Goal: Obtain resource: Download file/media

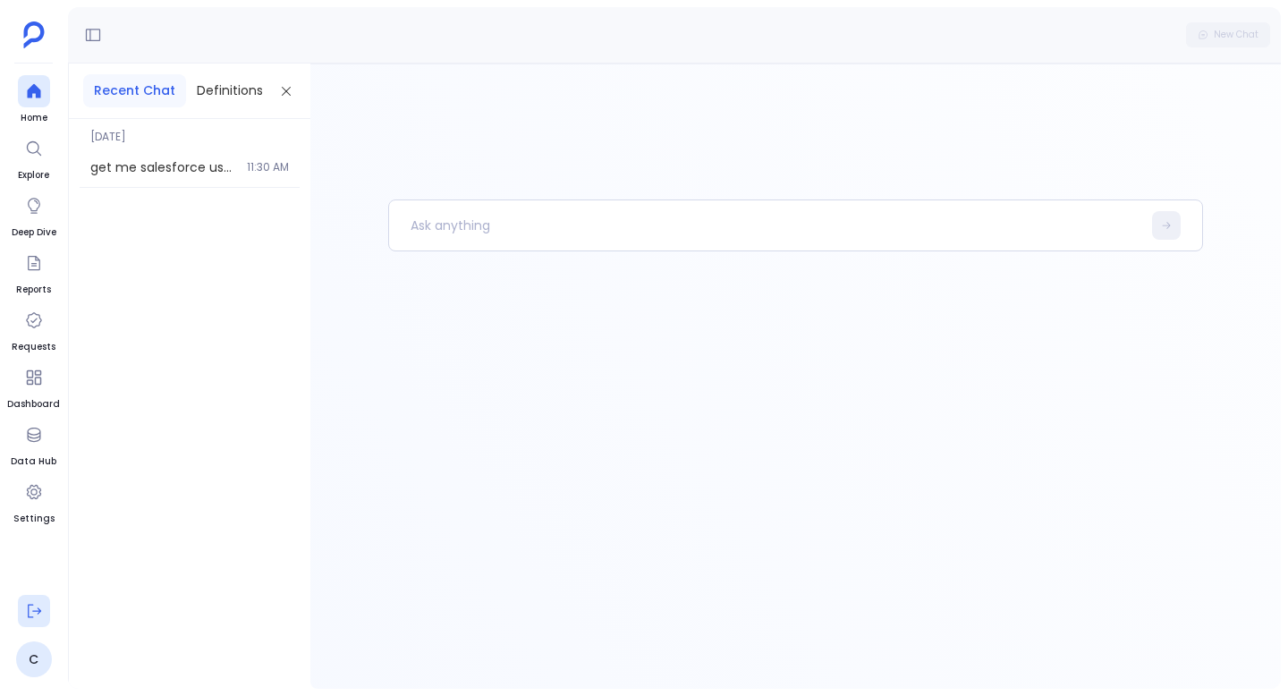
click at [36, 602] on icon at bounding box center [34, 611] width 18 height 18
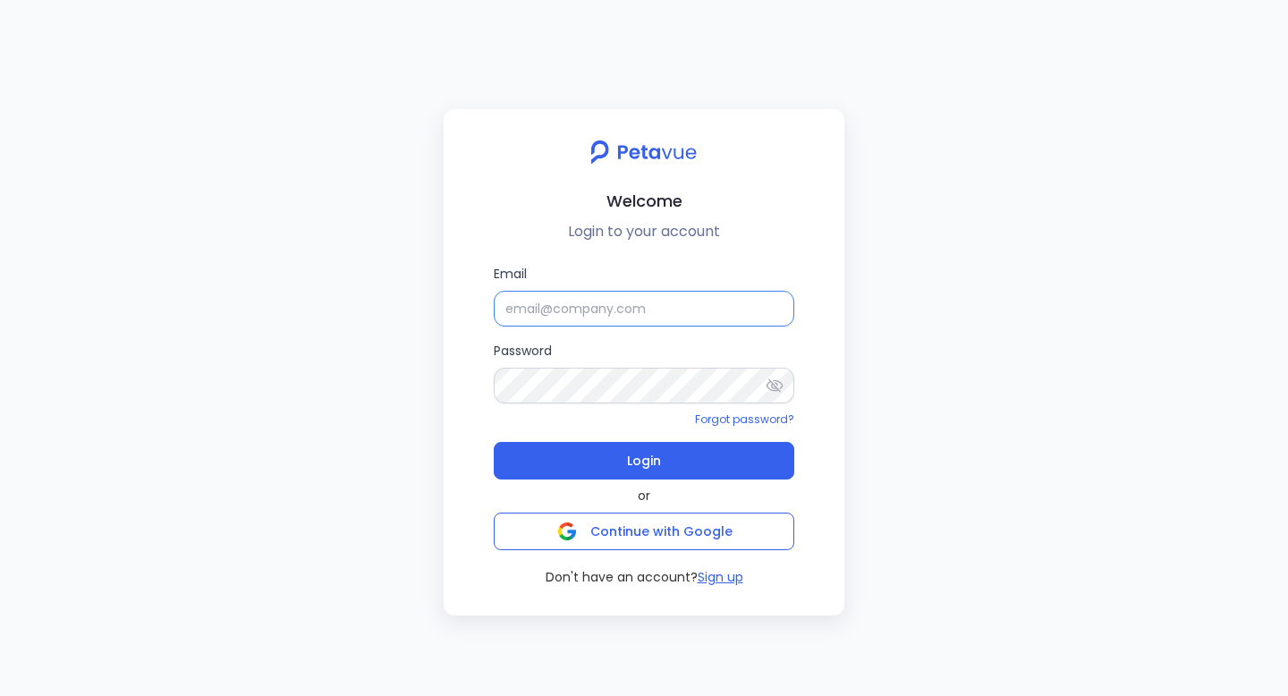
click at [526, 310] on input "Email" at bounding box center [644, 309] width 301 height 36
type input "ijas+sp@petavue.com"
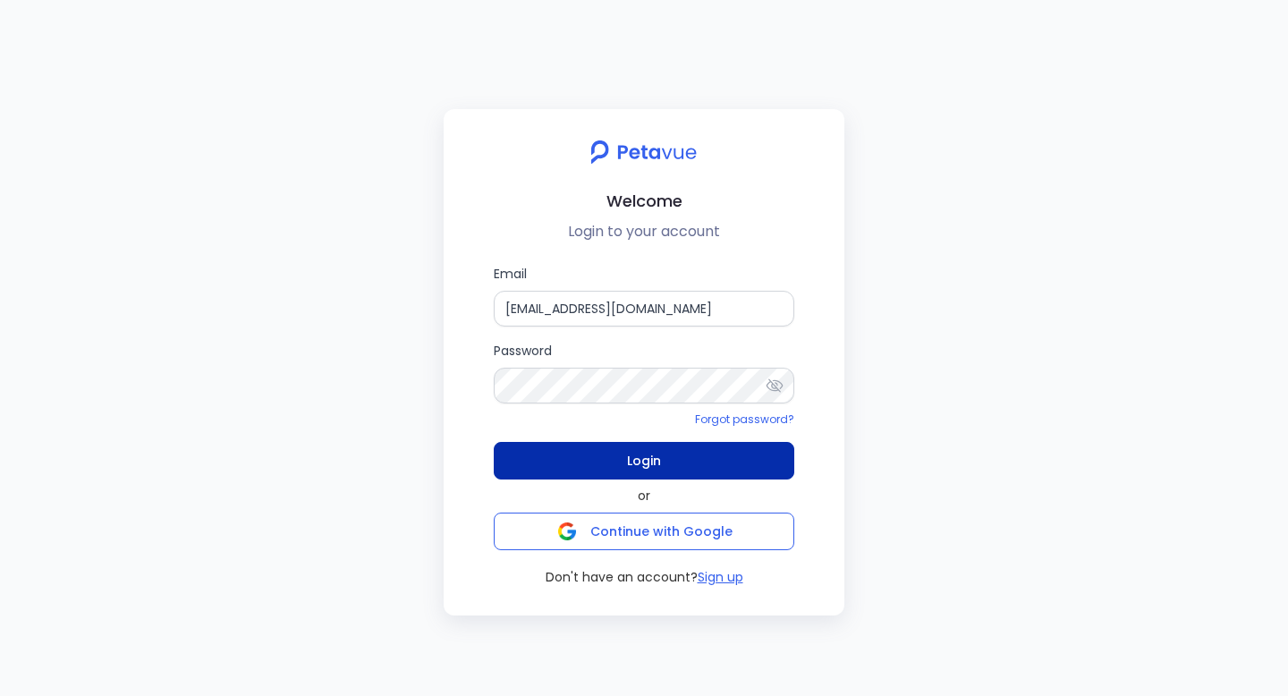
click at [636, 448] on span "Login" at bounding box center [644, 460] width 34 height 25
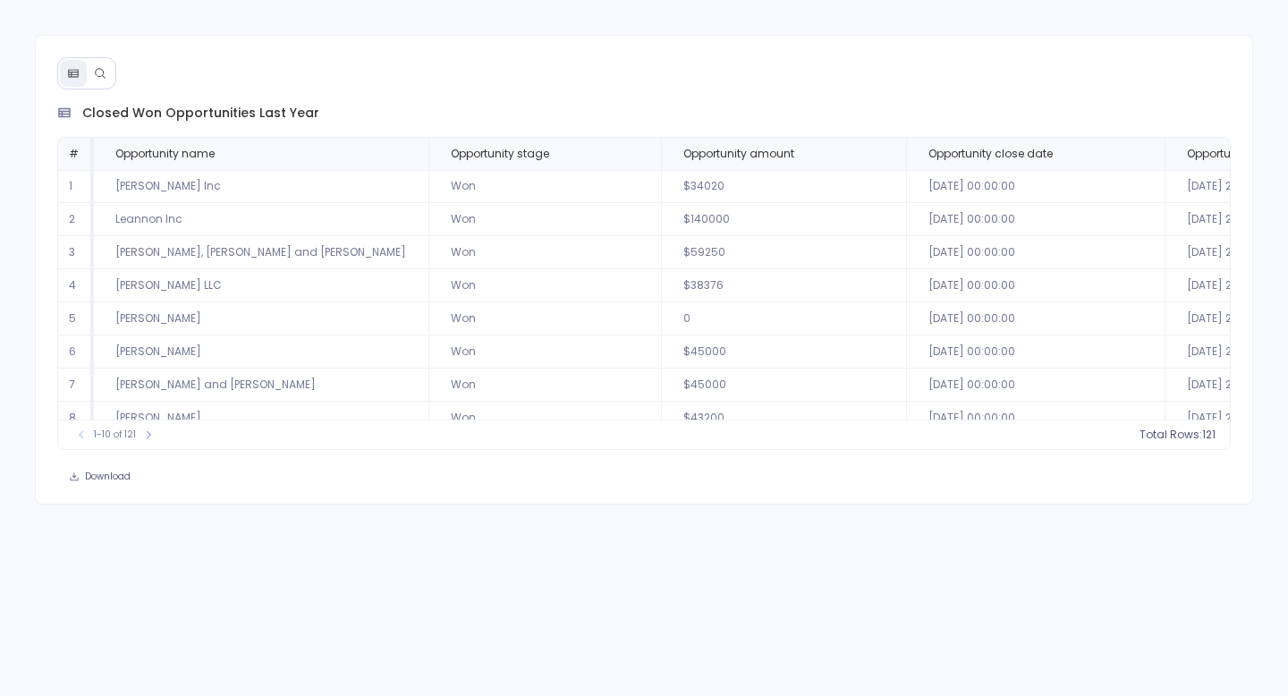
click at [106, 71] on button at bounding box center [100, 73] width 27 height 27
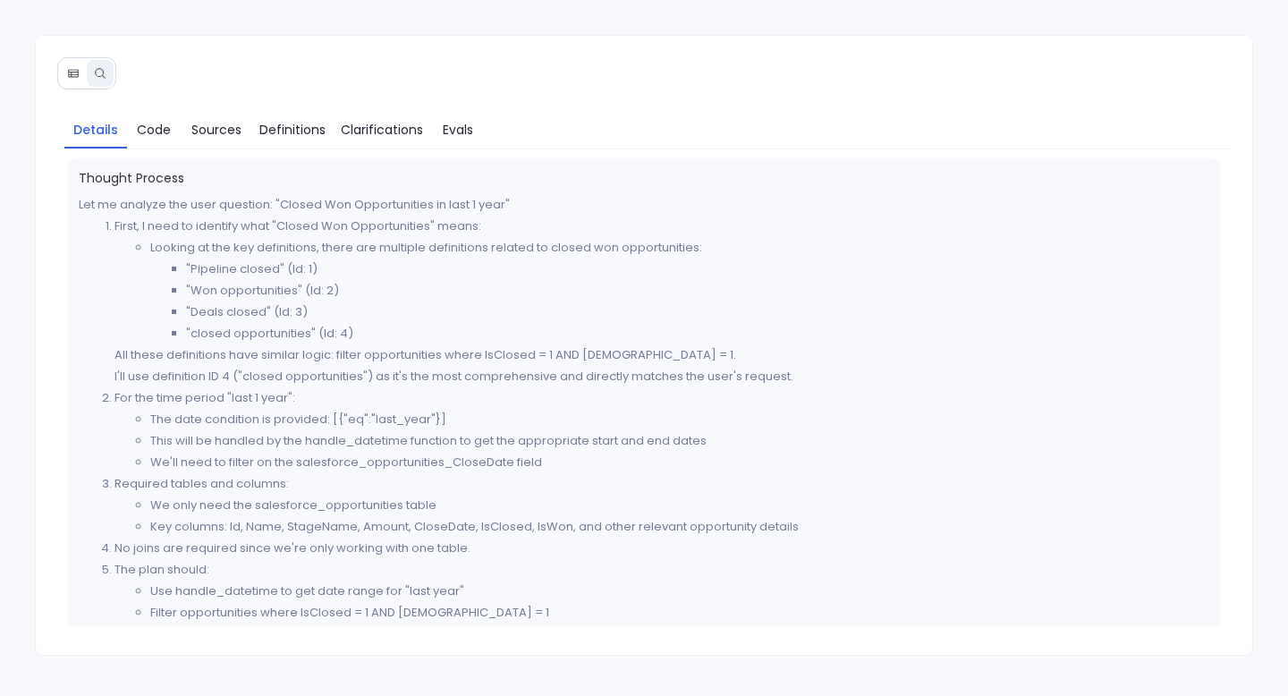
click at [85, 73] on button at bounding box center [73, 73] width 27 height 27
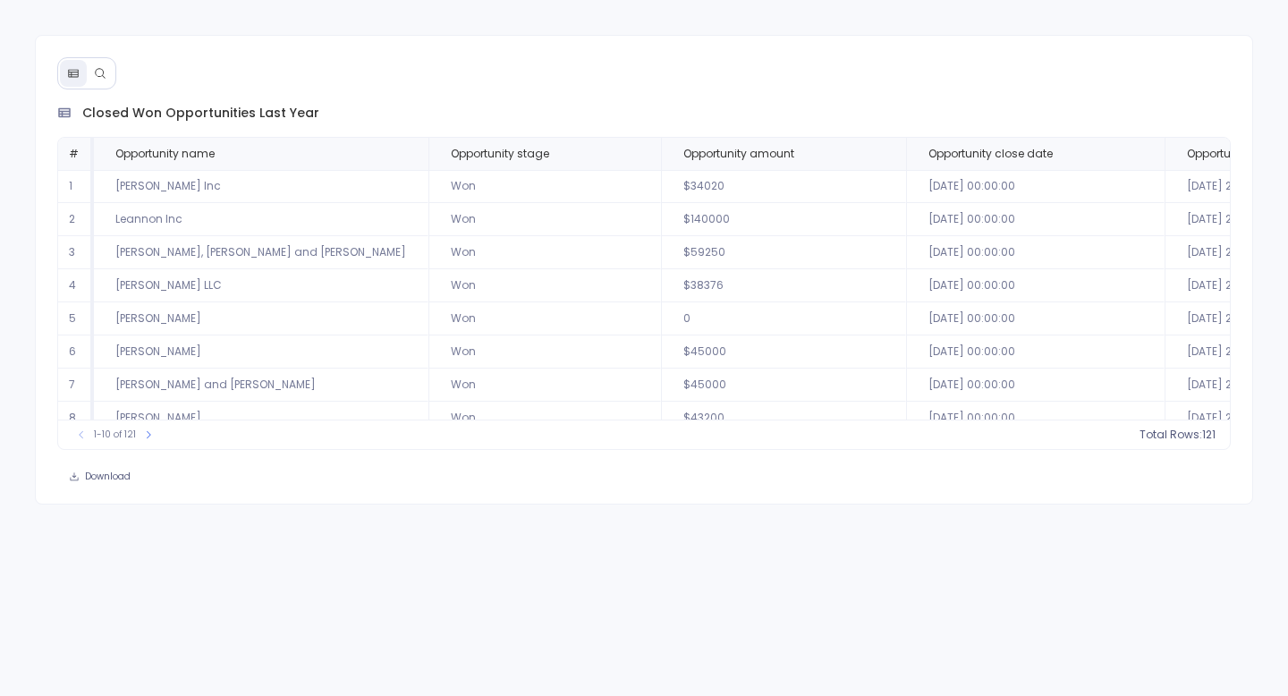
click at [102, 72] on icon at bounding box center [100, 73] width 10 height 10
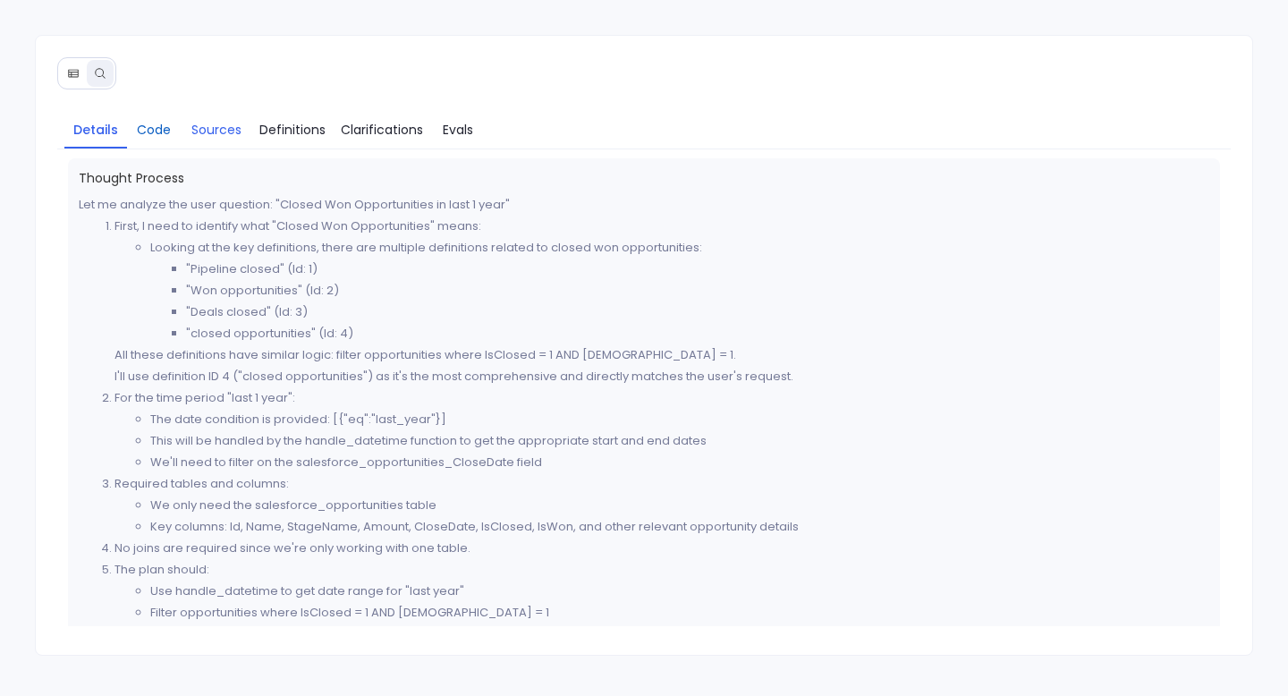
click at [156, 128] on span "Code" at bounding box center [154, 130] width 34 height 20
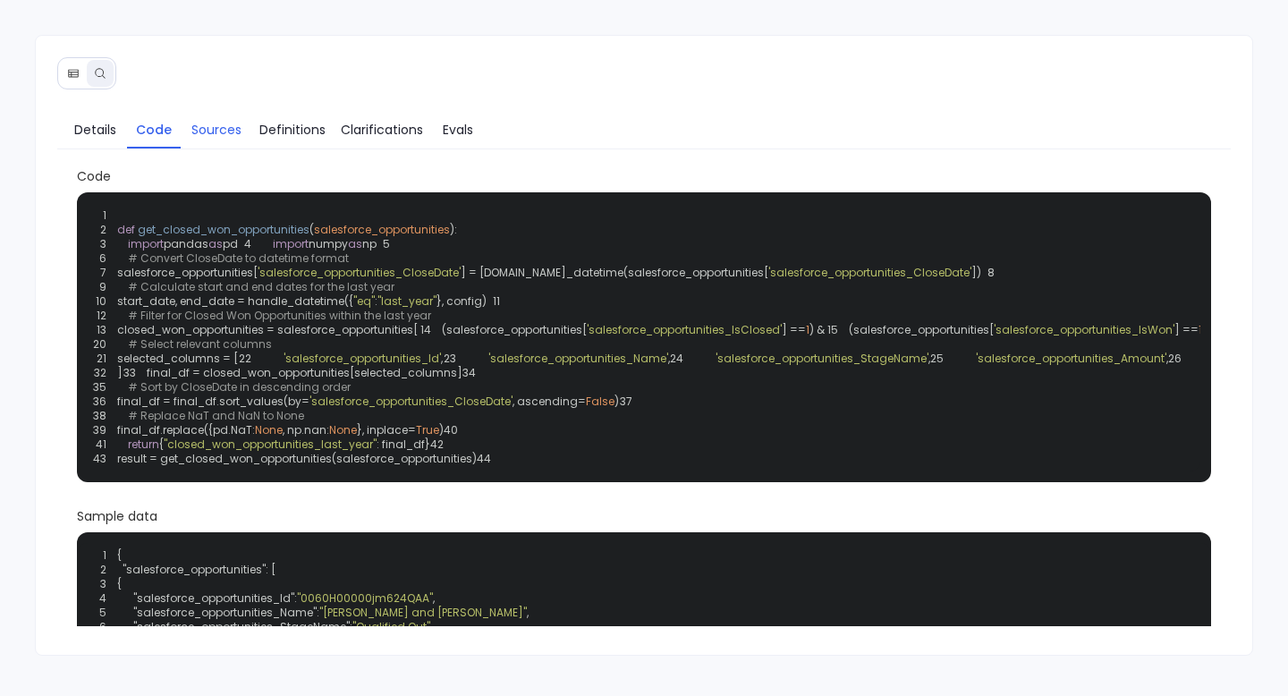
click at [239, 137] on span "Sources" at bounding box center [216, 130] width 50 height 20
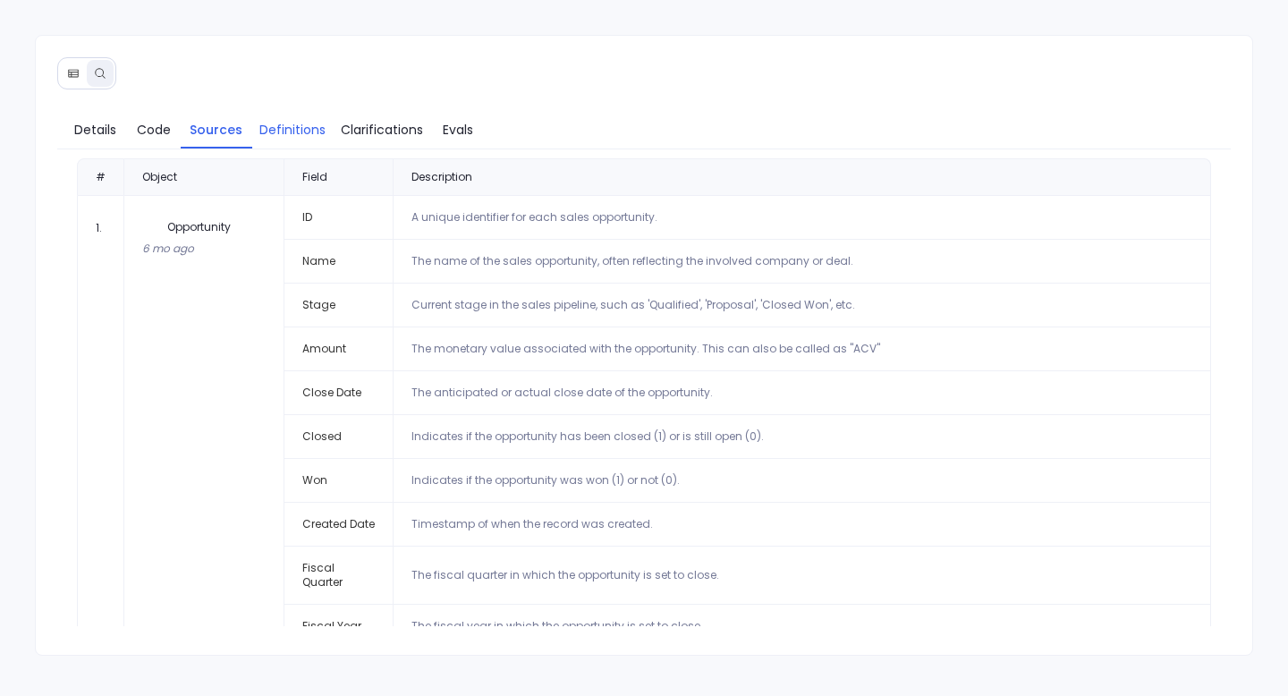
click at [285, 132] on span "Definitions" at bounding box center [292, 130] width 66 height 20
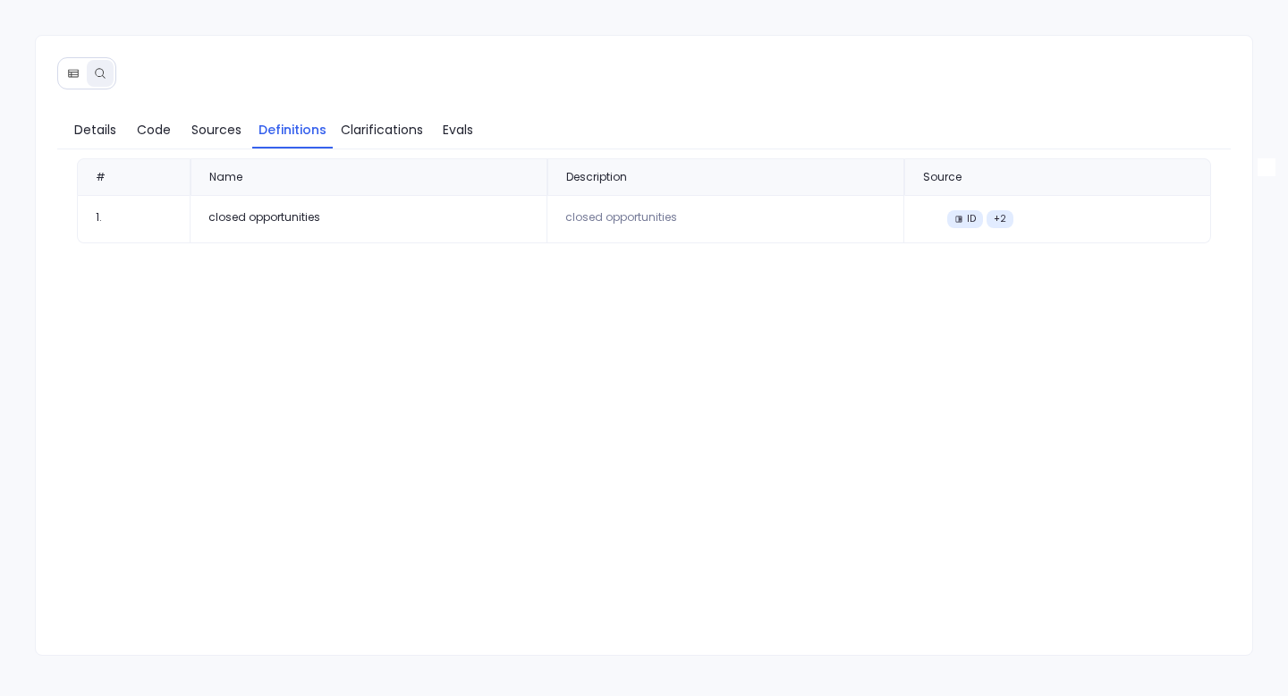
click at [411, 154] on div "Details Code Sources Definitions Clarifications Evals # Name Description Source…" at bounding box center [644, 372] width 1217 height 537
click at [408, 137] on span "Clarifications" at bounding box center [382, 130] width 82 height 20
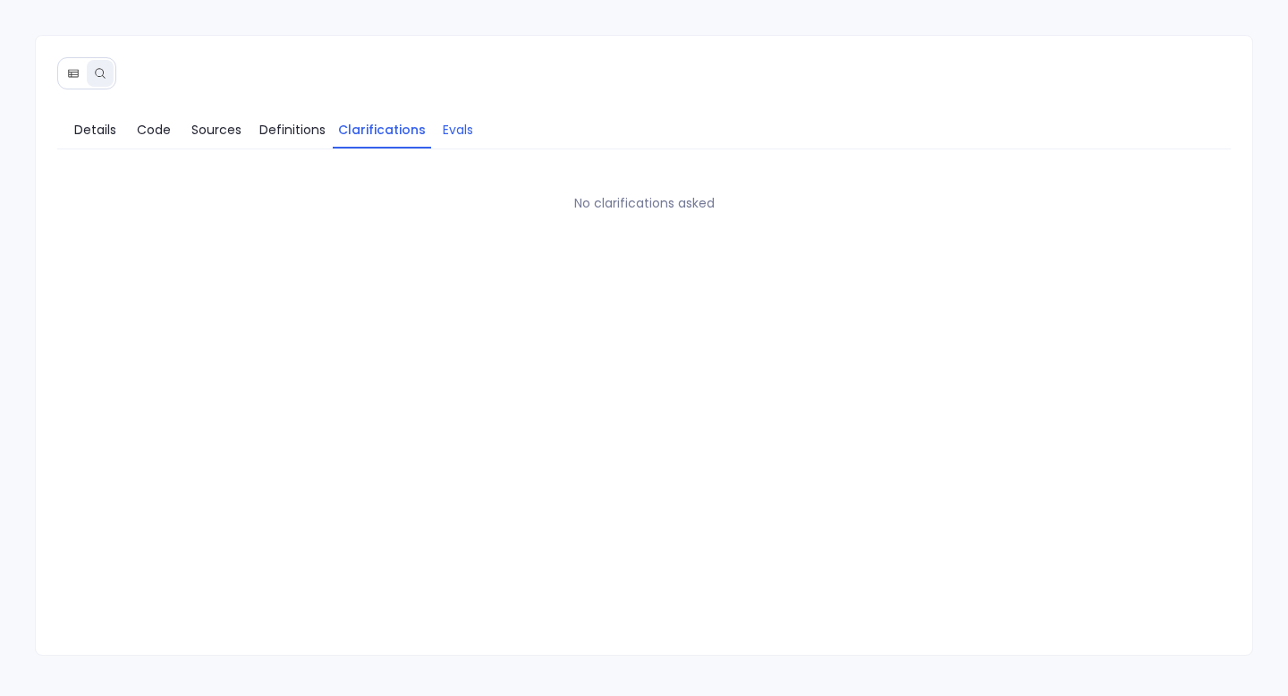
click at [445, 137] on span "Evals" at bounding box center [458, 130] width 30 height 20
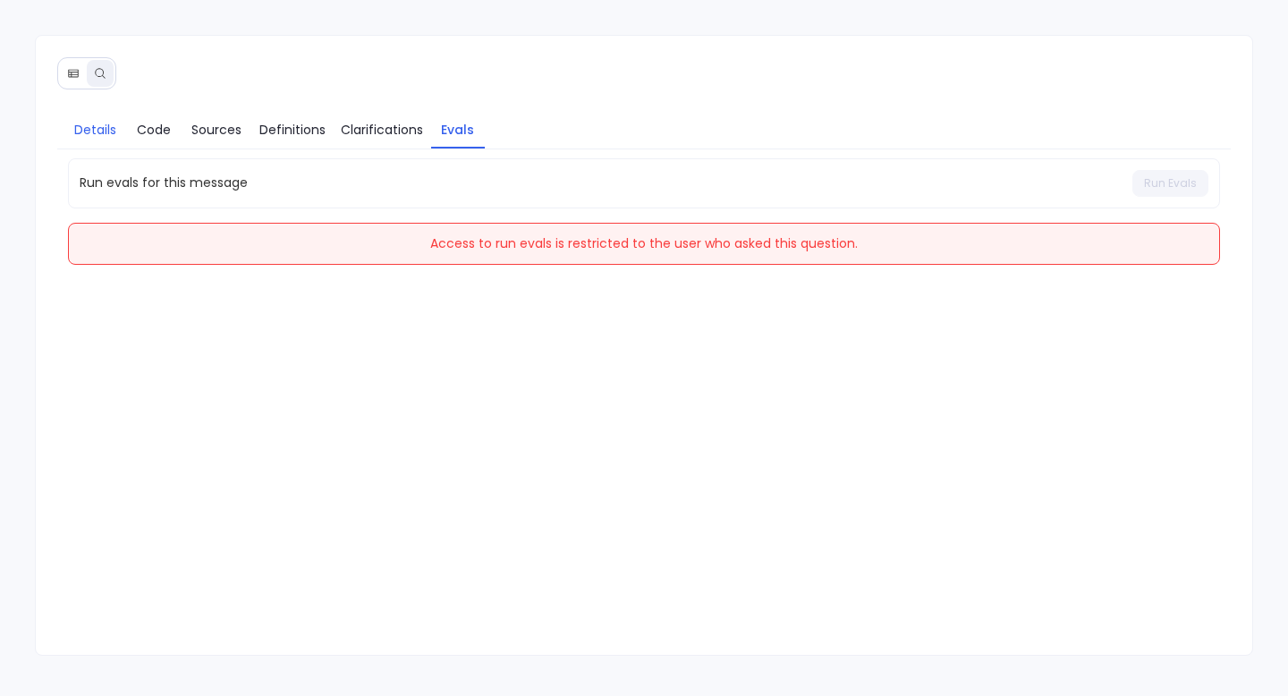
click at [107, 138] on span "Details" at bounding box center [95, 130] width 42 height 20
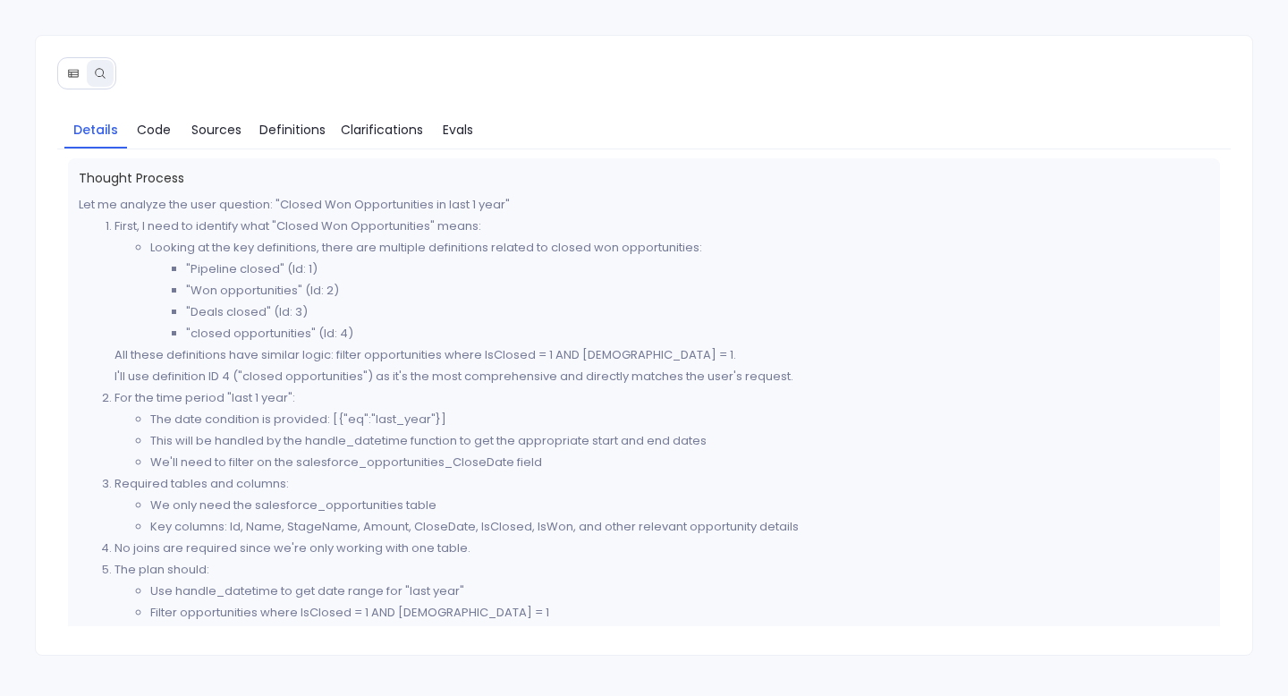
click at [74, 71] on icon at bounding box center [73, 73] width 13 height 13
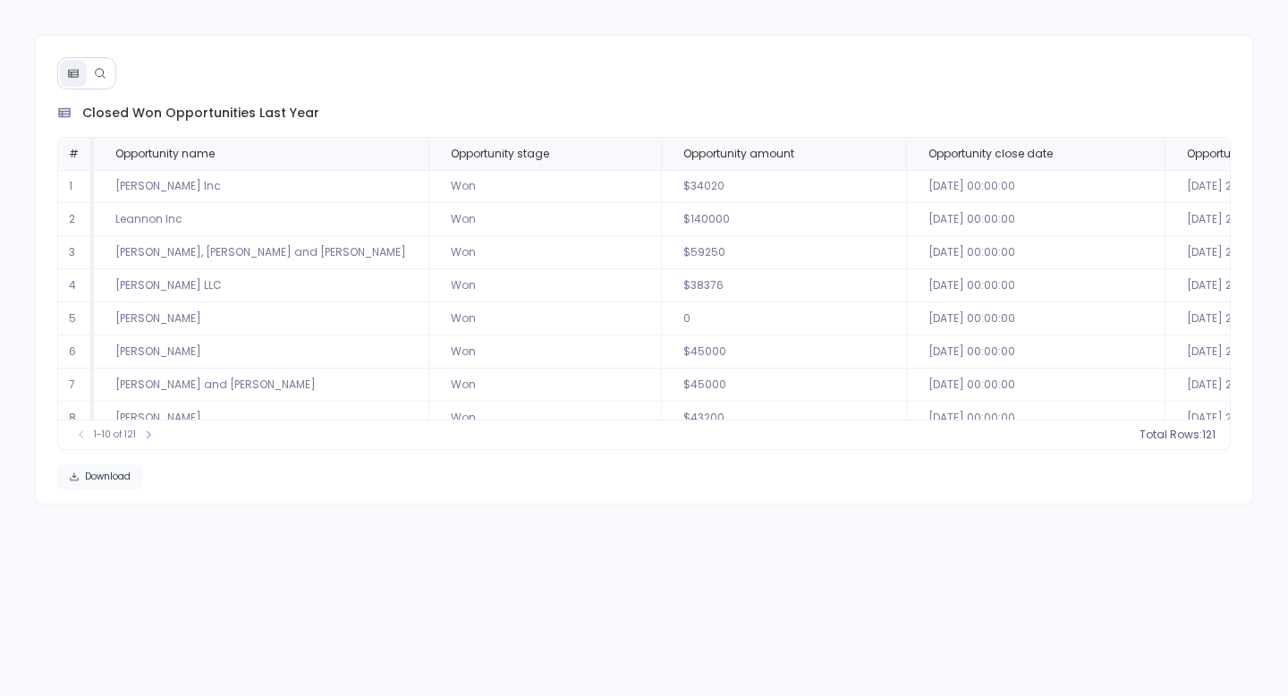
click at [123, 471] on span "Download" at bounding box center [108, 477] width 46 height 13
click at [671, 121] on div "closed won opportunities last year" at bounding box center [644, 113] width 1174 height 19
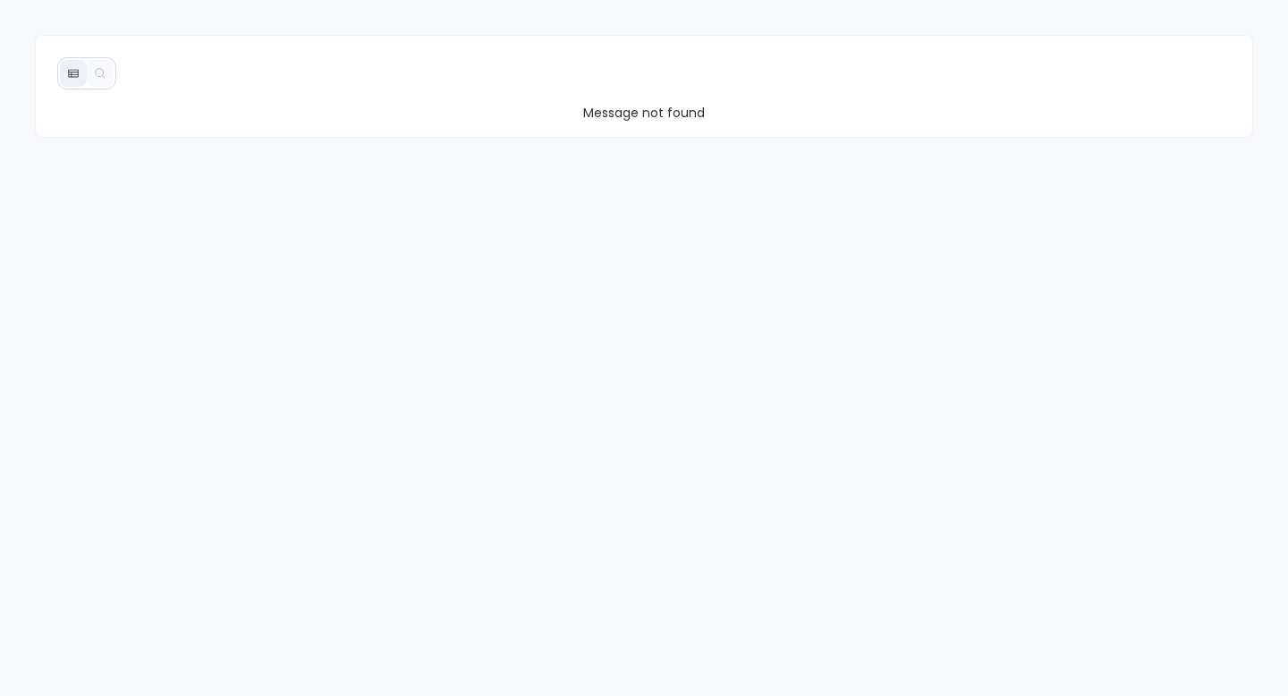
click at [68, 76] on icon at bounding box center [73, 74] width 10 height 8
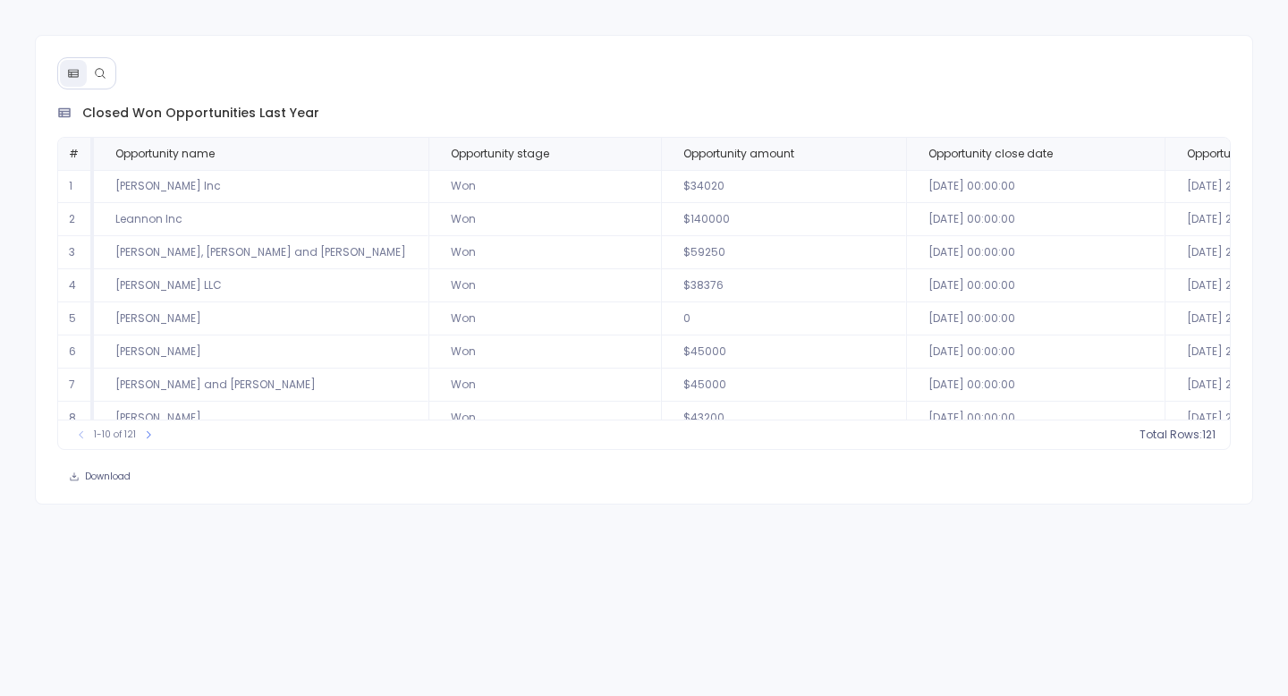
scroll to position [86, 0]
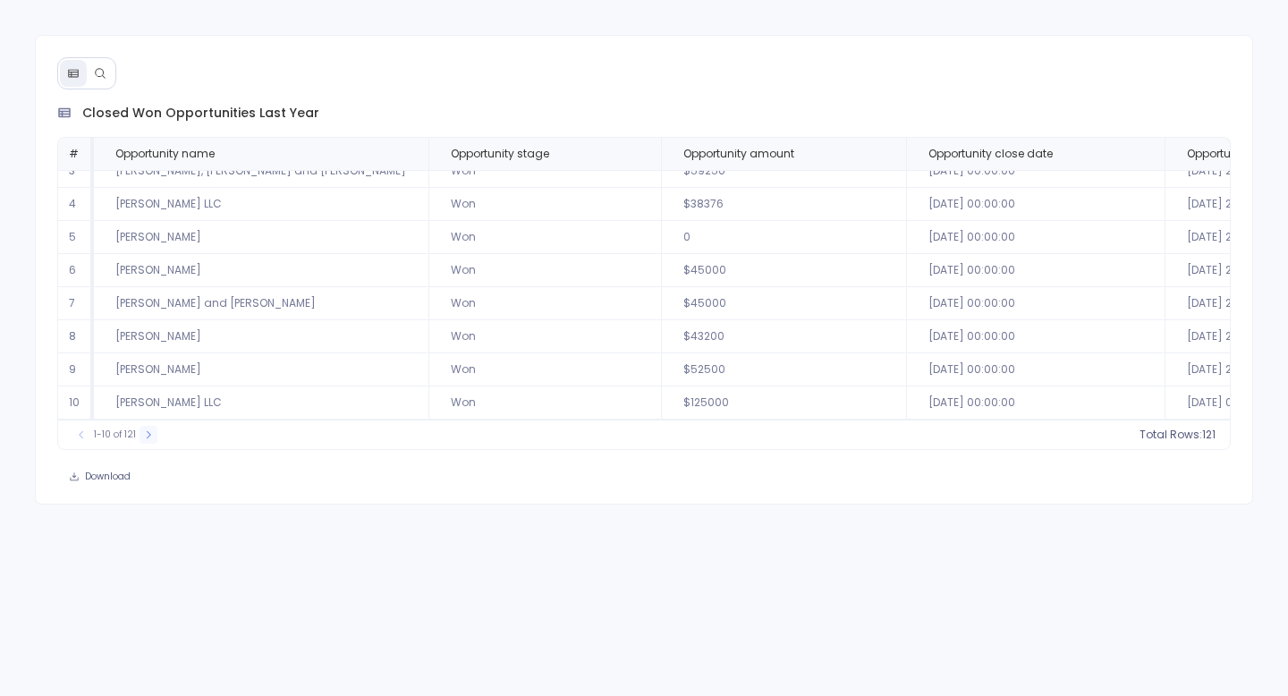
click at [145, 437] on icon at bounding box center [148, 434] width 11 height 11
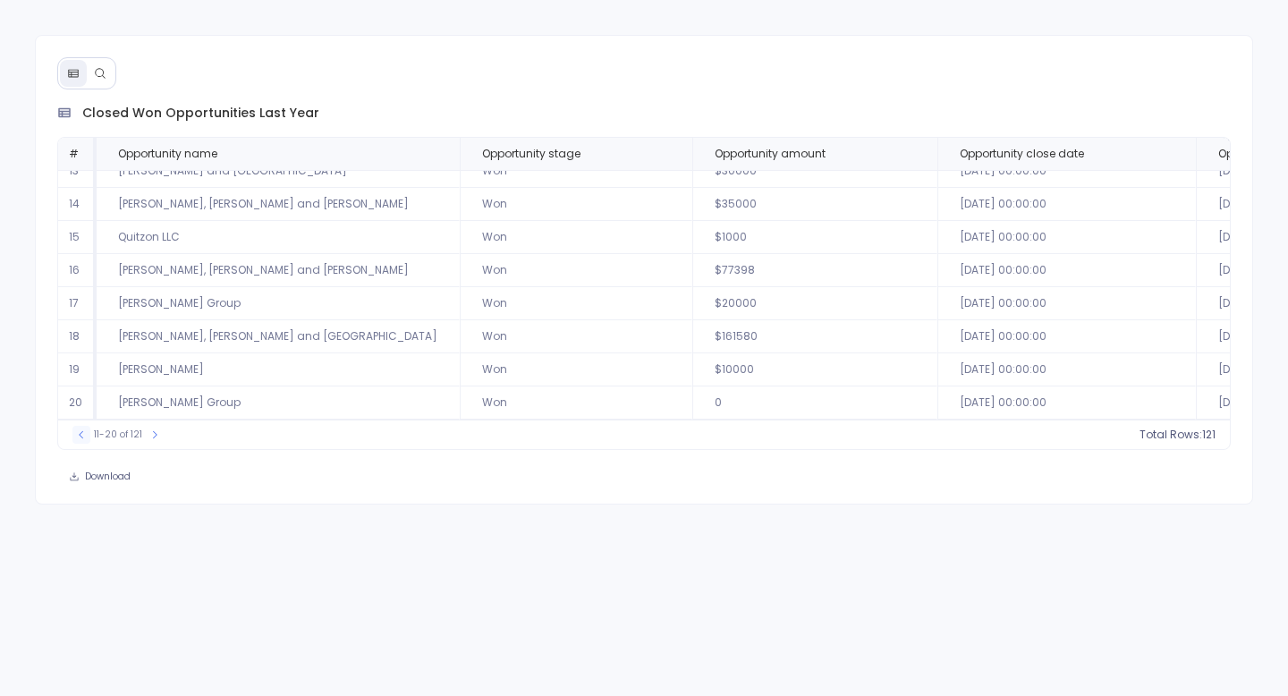
click at [87, 440] on button at bounding box center [81, 435] width 18 height 18
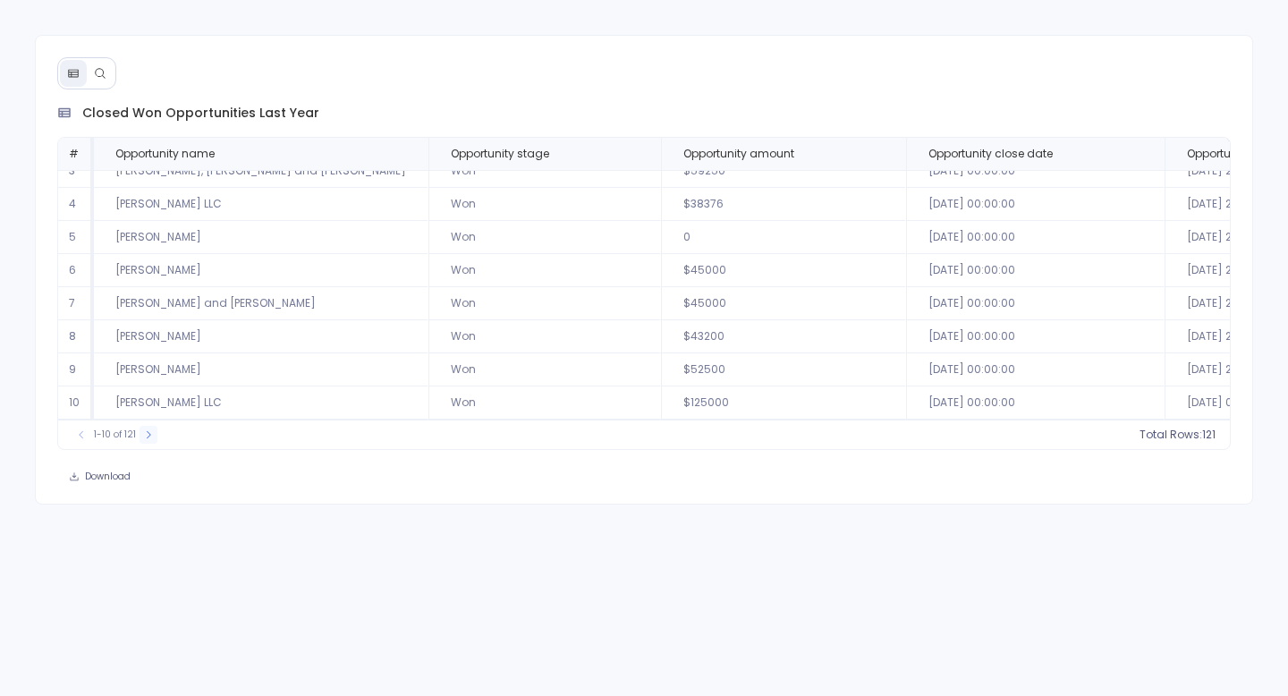
click at [151, 439] on icon at bounding box center [148, 434] width 11 height 11
click at [152, 439] on icon at bounding box center [157, 434] width 11 height 11
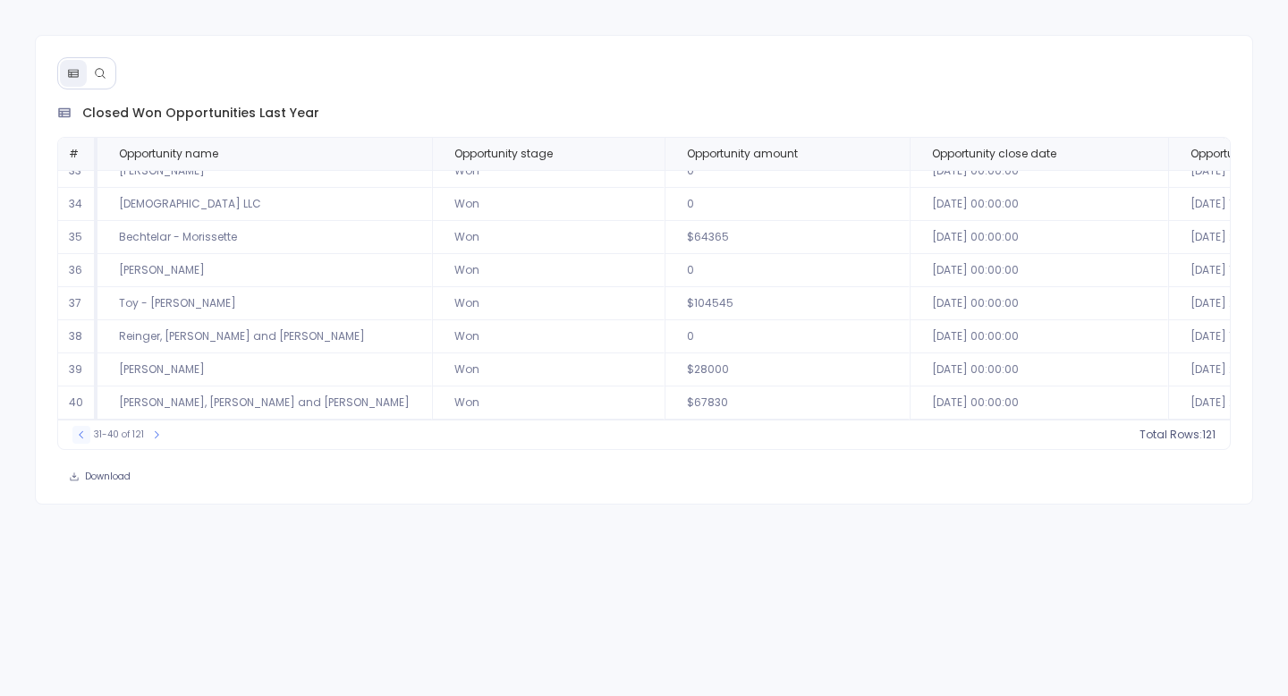
click at [79, 442] on button at bounding box center [81, 435] width 18 height 18
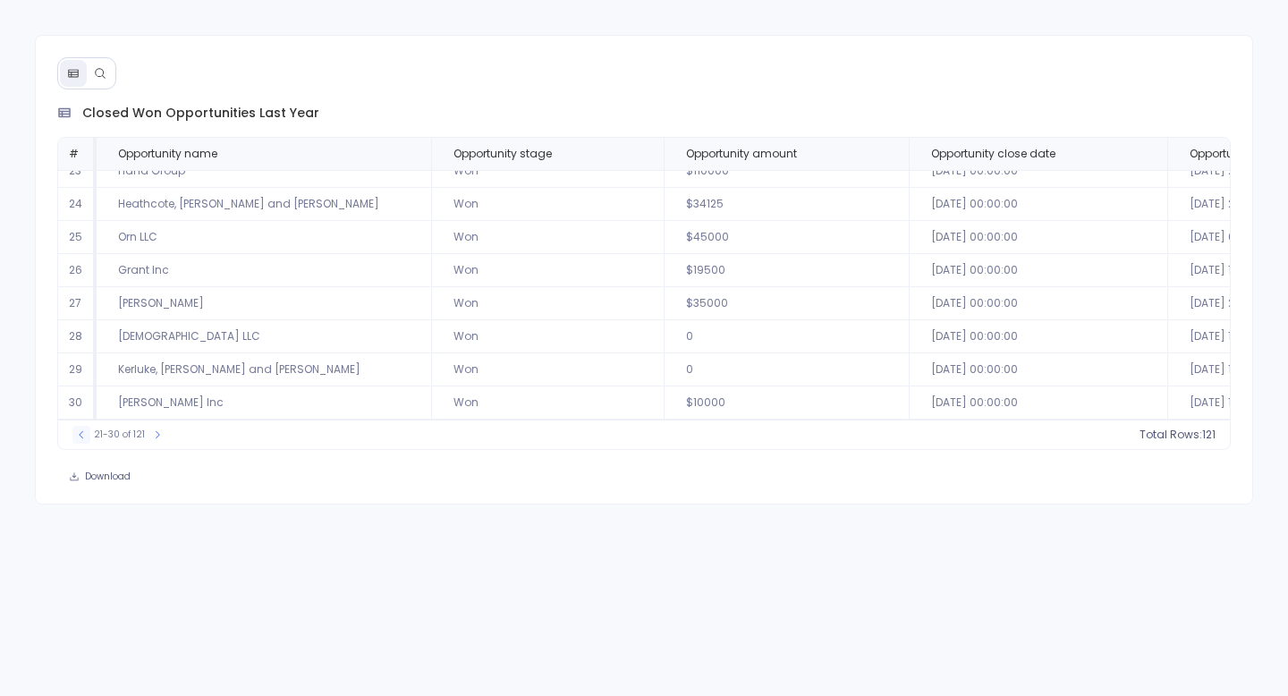
click at [79, 442] on button at bounding box center [81, 435] width 18 height 18
click at [156, 444] on div "1-10 of 121 Total Rows: 121" at bounding box center [644, 435] width 1172 height 30
click at [156, 443] on div "1-10 of 121" at bounding box center [115, 435] width 103 height 18
click at [153, 437] on button at bounding box center [149, 435] width 18 height 18
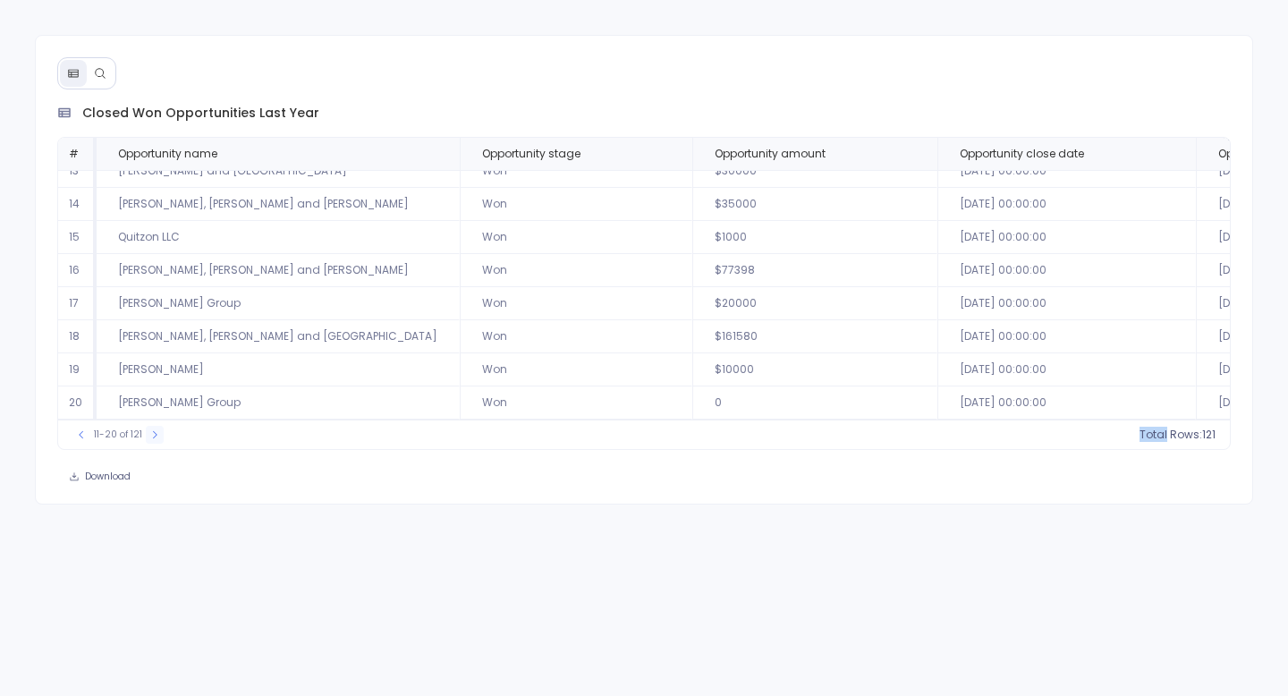
click at [153, 437] on icon at bounding box center [154, 434] width 11 height 11
click at [153, 437] on icon at bounding box center [155, 434] width 4 height 7
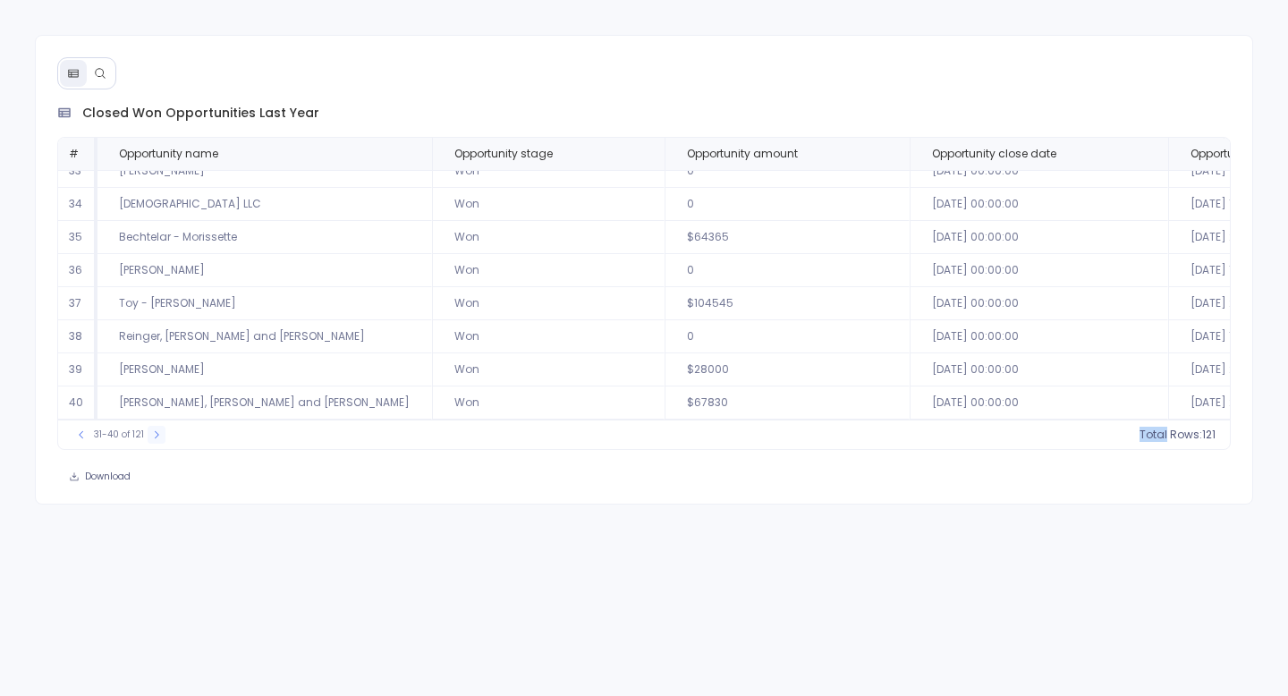
click at [155, 437] on icon at bounding box center [157, 434] width 4 height 7
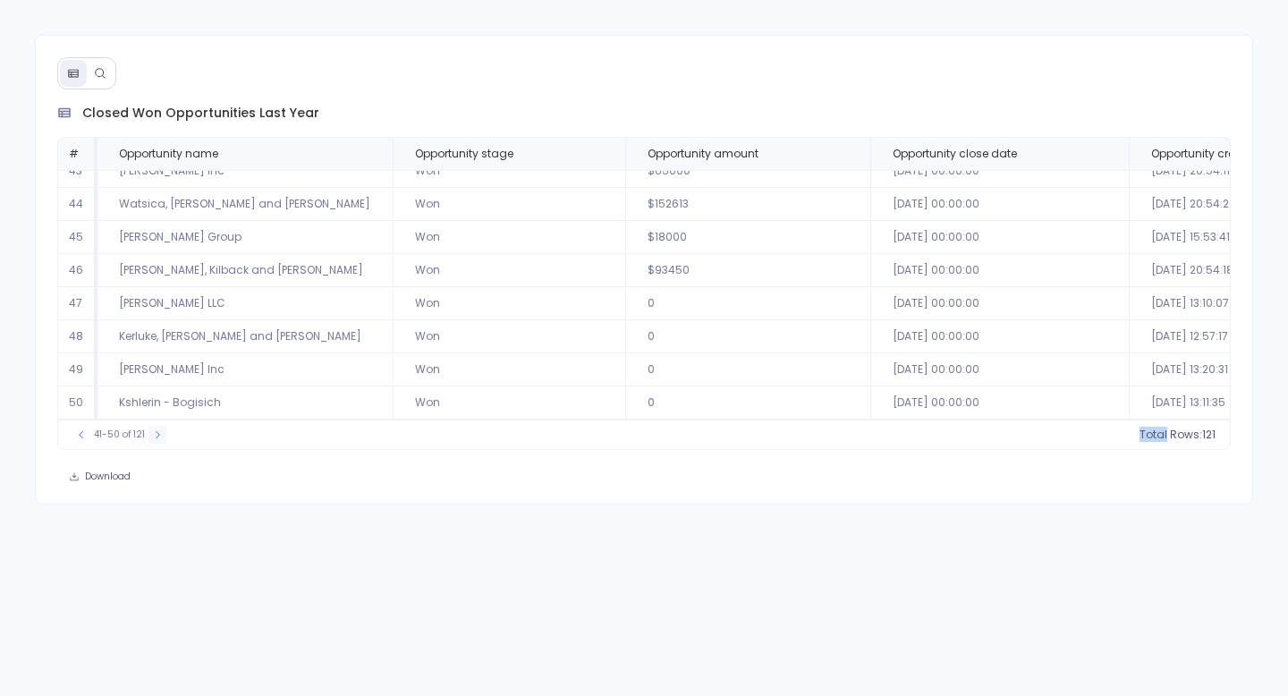
click at [153, 437] on icon at bounding box center [157, 434] width 11 height 11
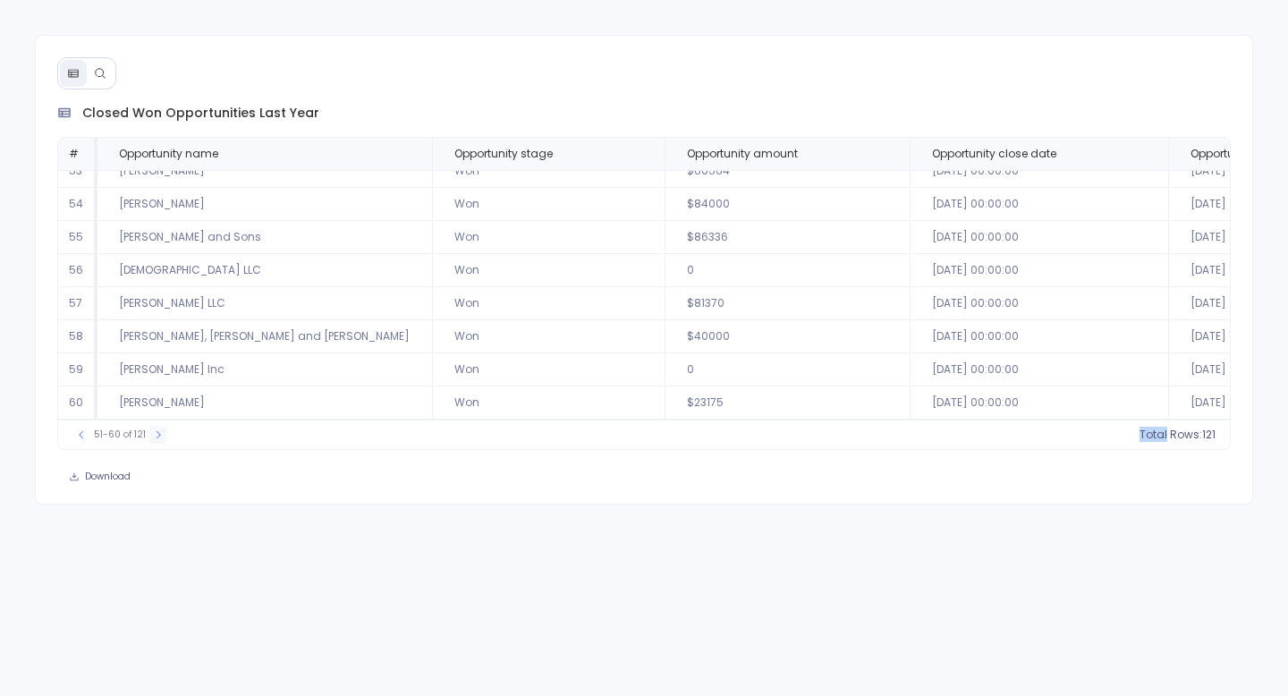
click at [153, 437] on icon at bounding box center [158, 434] width 11 height 11
click at [157, 437] on icon at bounding box center [159, 434] width 4 height 7
click at [155, 437] on icon at bounding box center [157, 434] width 4 height 7
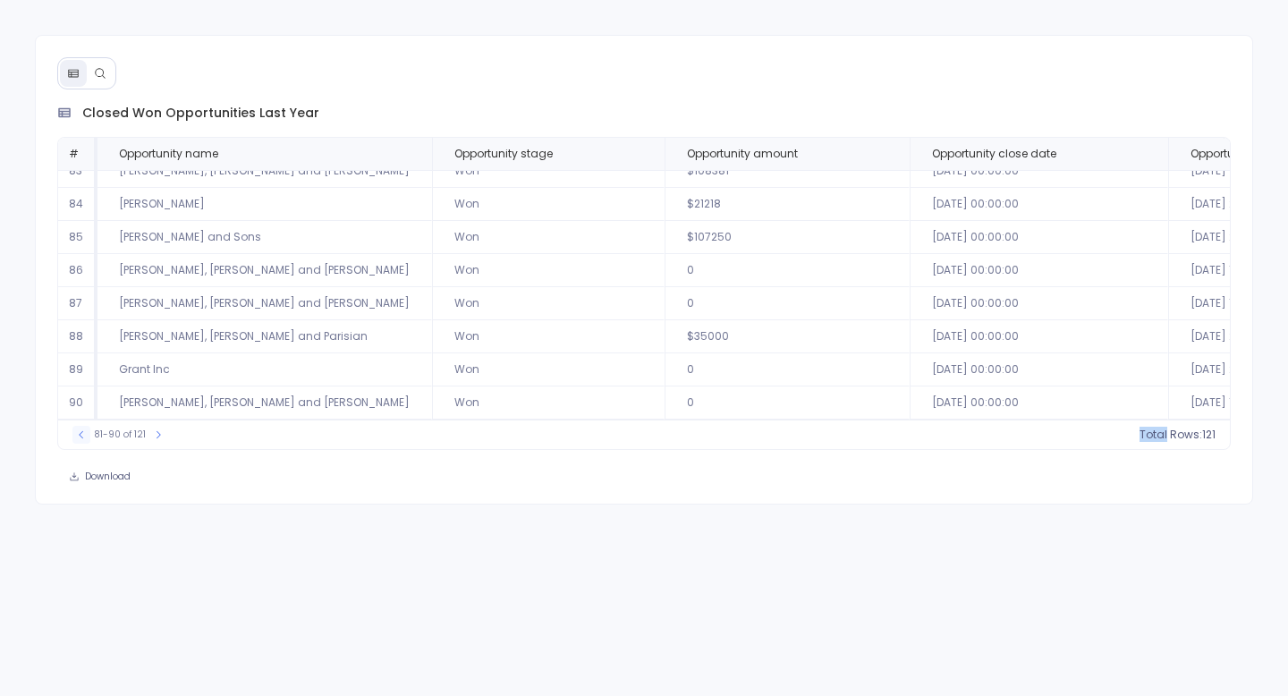
click at [79, 437] on icon at bounding box center [81, 434] width 11 height 11
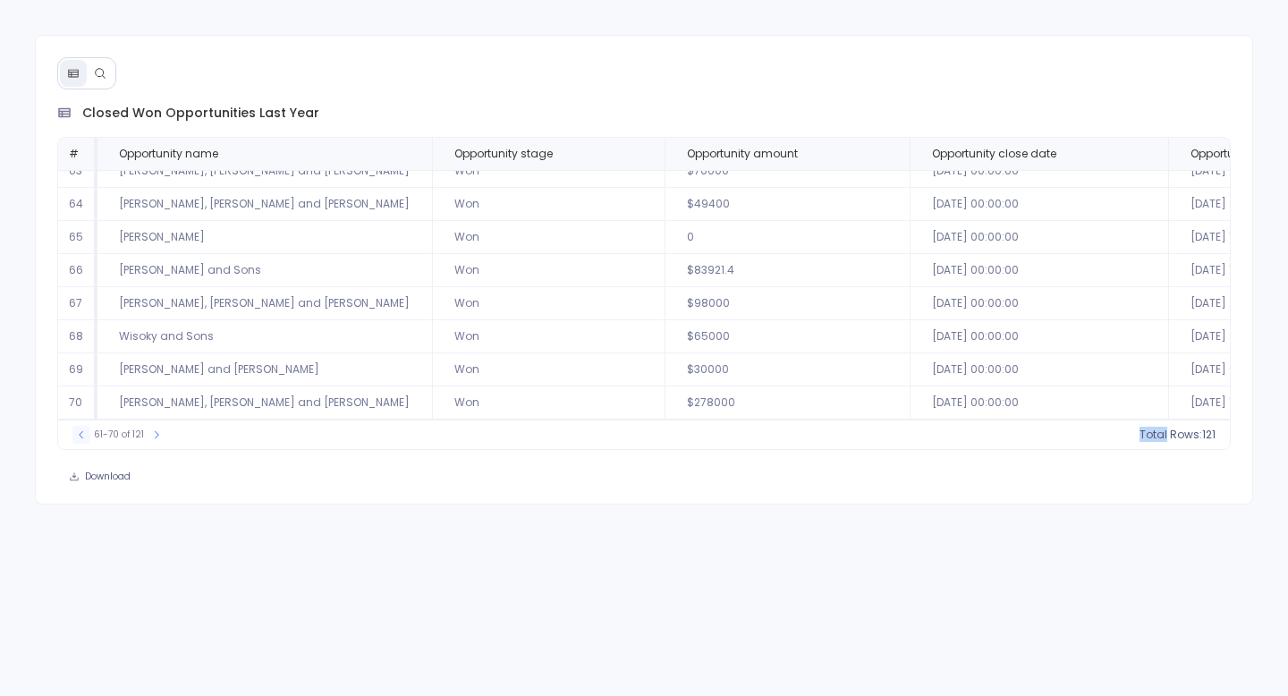
click at [79, 437] on icon at bounding box center [81, 434] width 11 height 11
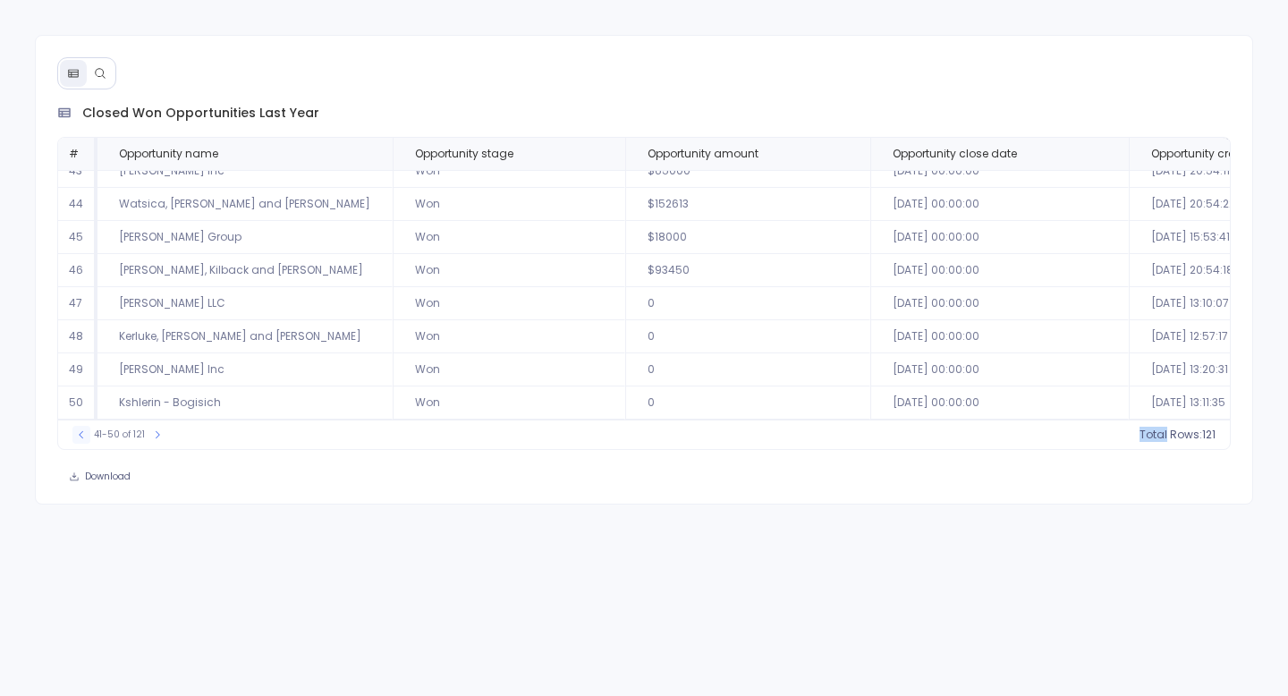
click at [79, 437] on icon at bounding box center [81, 434] width 11 height 11
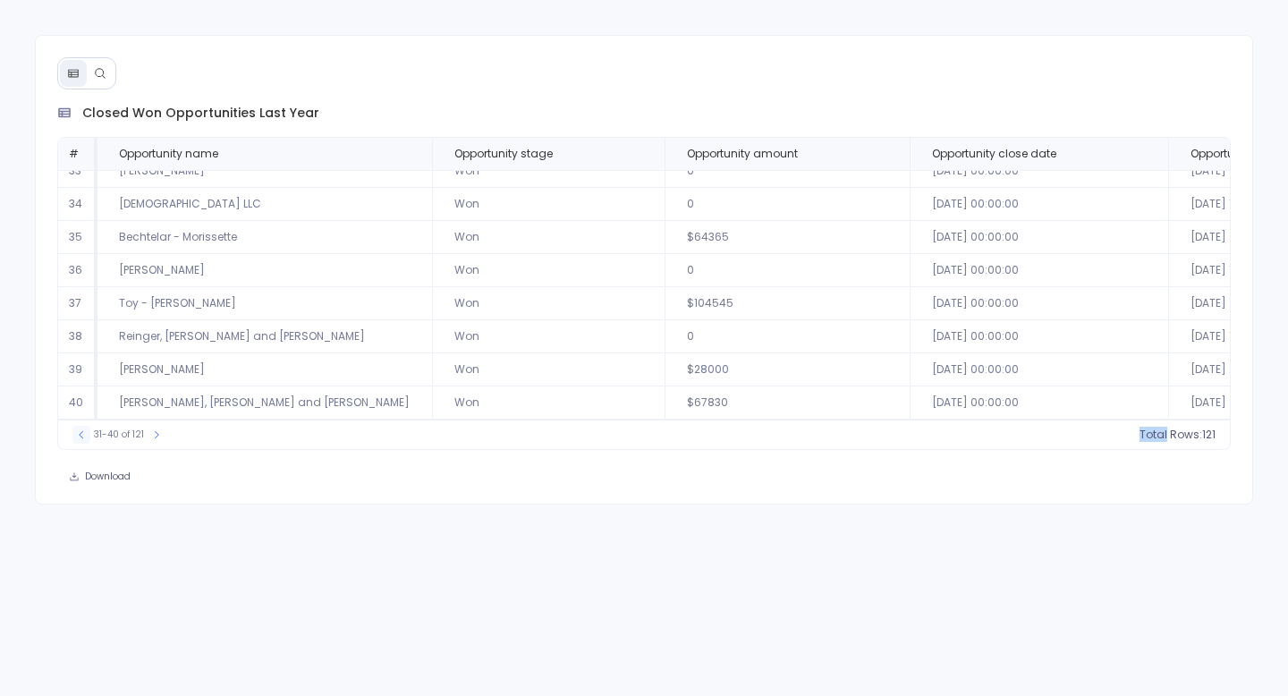
click at [79, 437] on icon at bounding box center [81, 434] width 11 height 11
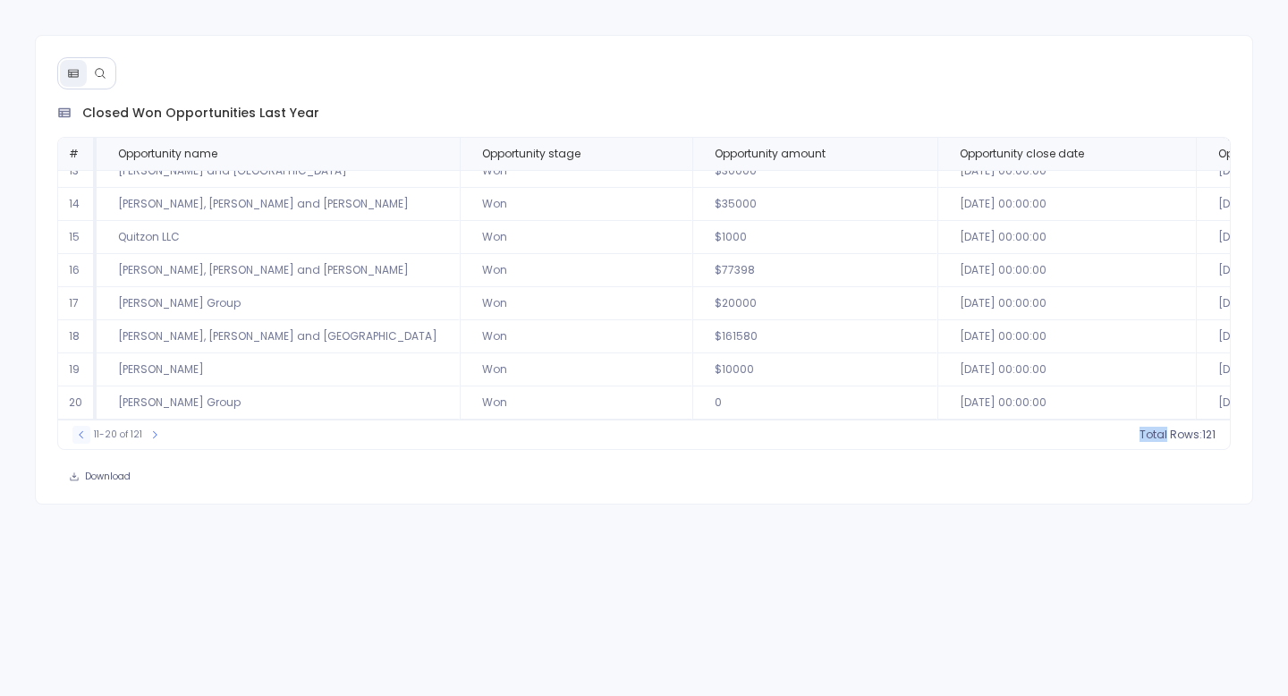
click at [79, 437] on icon at bounding box center [81, 434] width 11 height 11
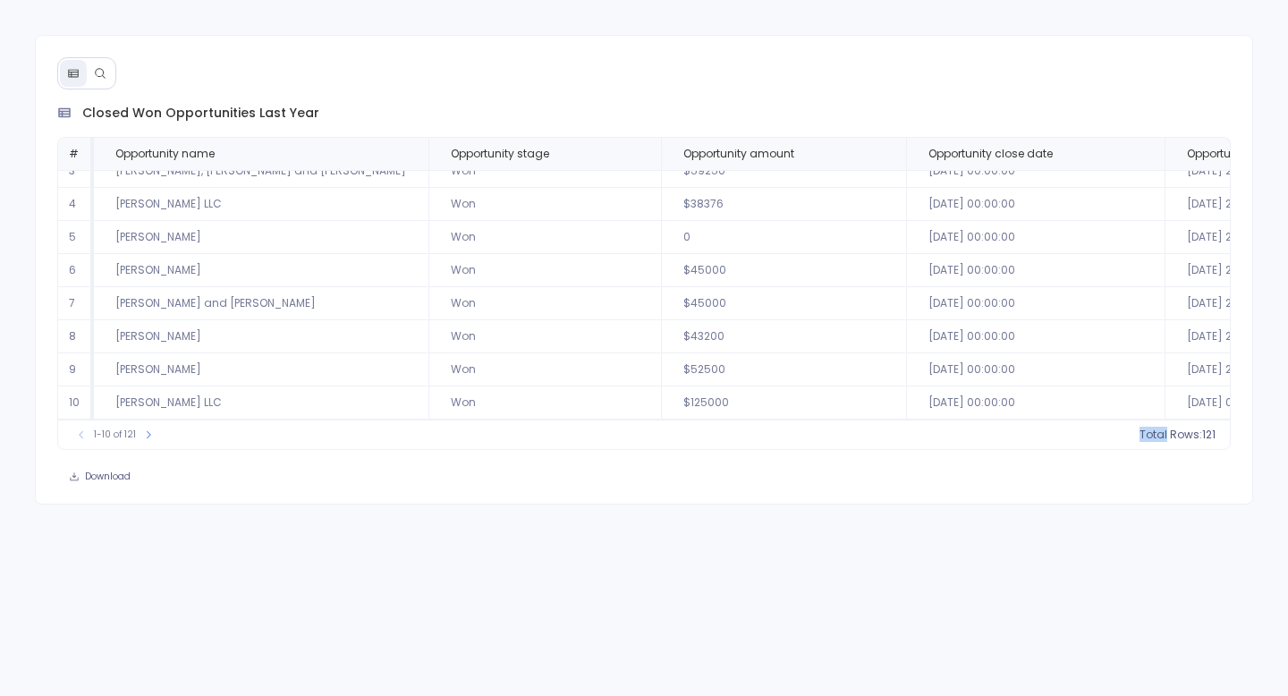
click at [1152, 432] on span "Total Rows:" at bounding box center [1171, 435] width 63 height 14
click at [1160, 420] on div "1-10 of 121 Total Rows: 121" at bounding box center [644, 435] width 1172 height 30
click at [1156, 432] on span "Total Rows:" at bounding box center [1171, 435] width 63 height 14
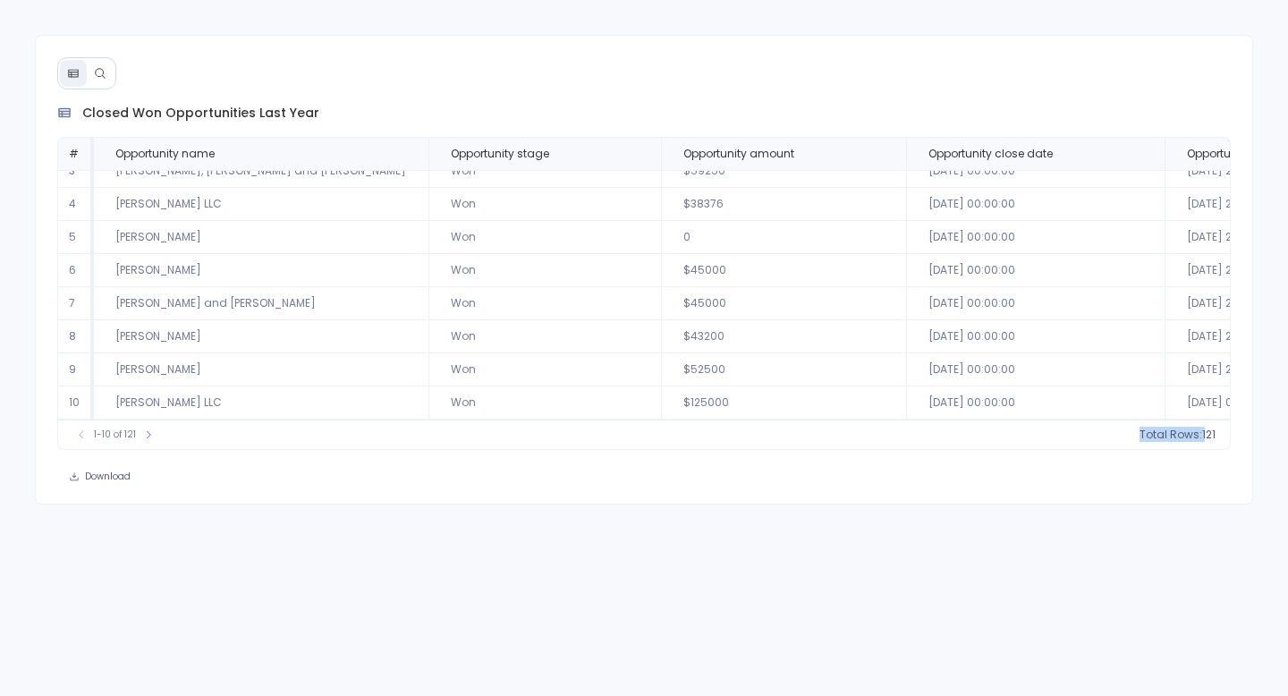
click at [1156, 432] on span "Total Rows:" at bounding box center [1171, 435] width 63 height 14
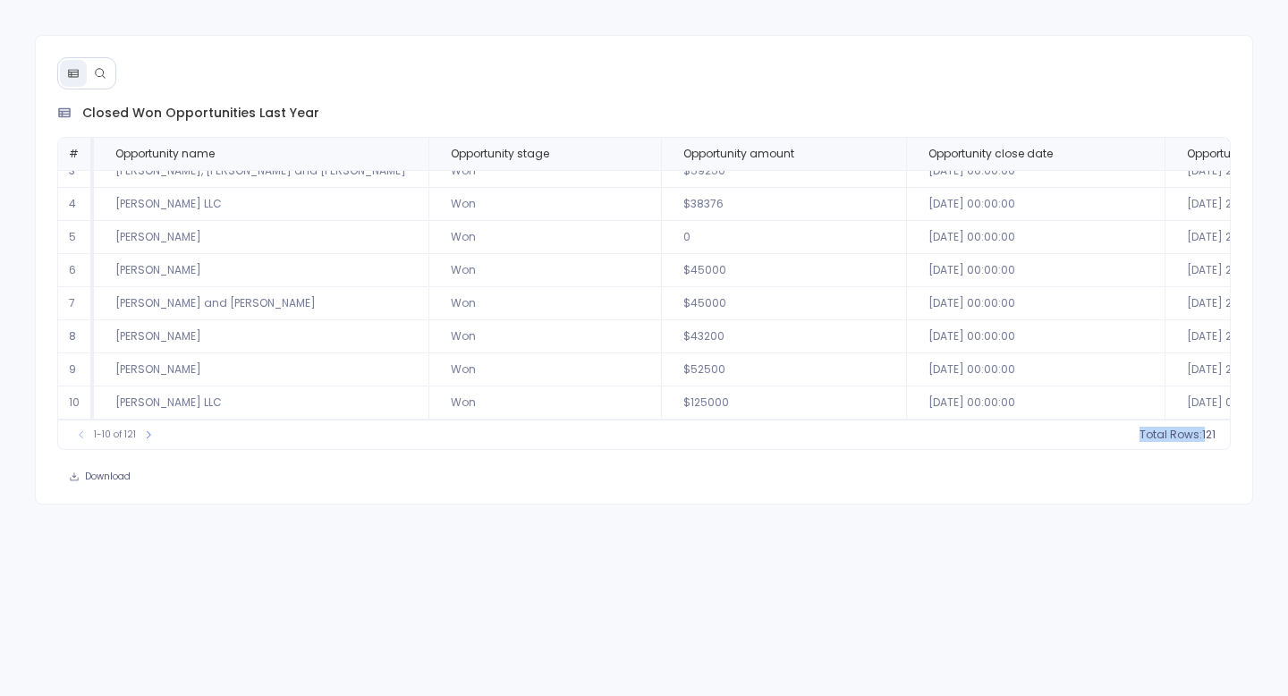
click at [1156, 432] on span "Total Rows:" at bounding box center [1171, 435] width 63 height 14
click at [1134, 468] on div "Download" at bounding box center [644, 476] width 1217 height 25
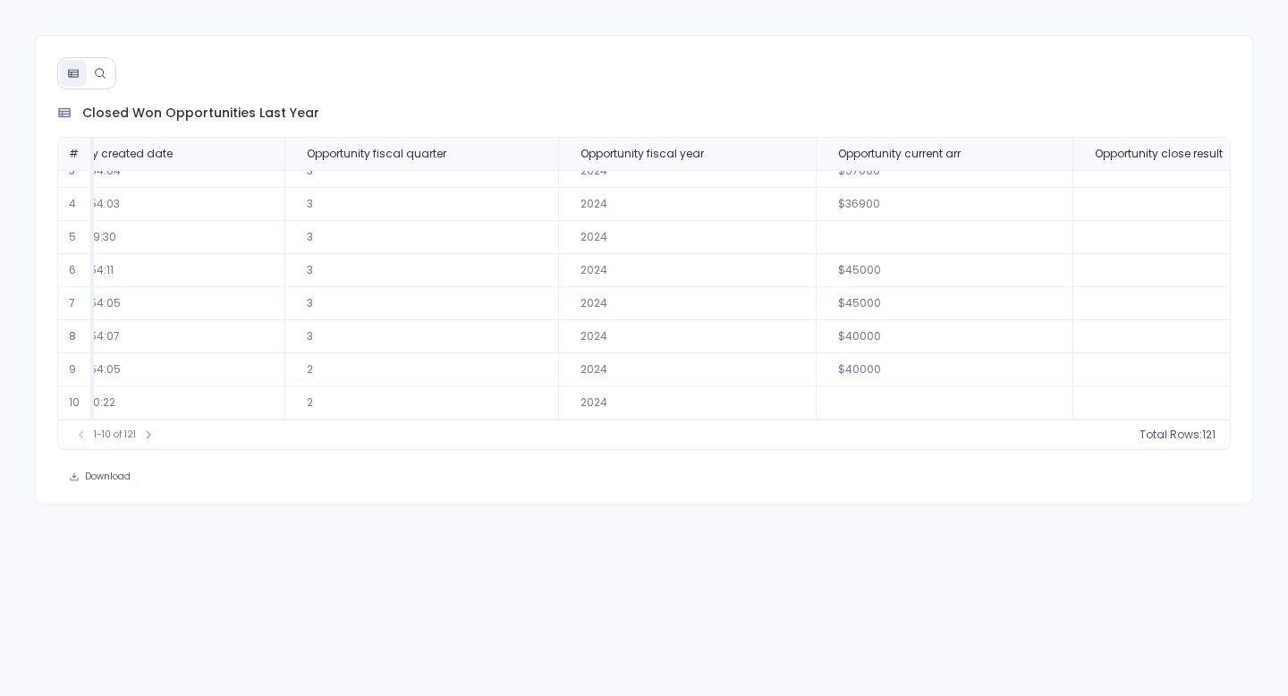
scroll to position [0, 1152]
